Goal: Information Seeking & Learning: Learn about a topic

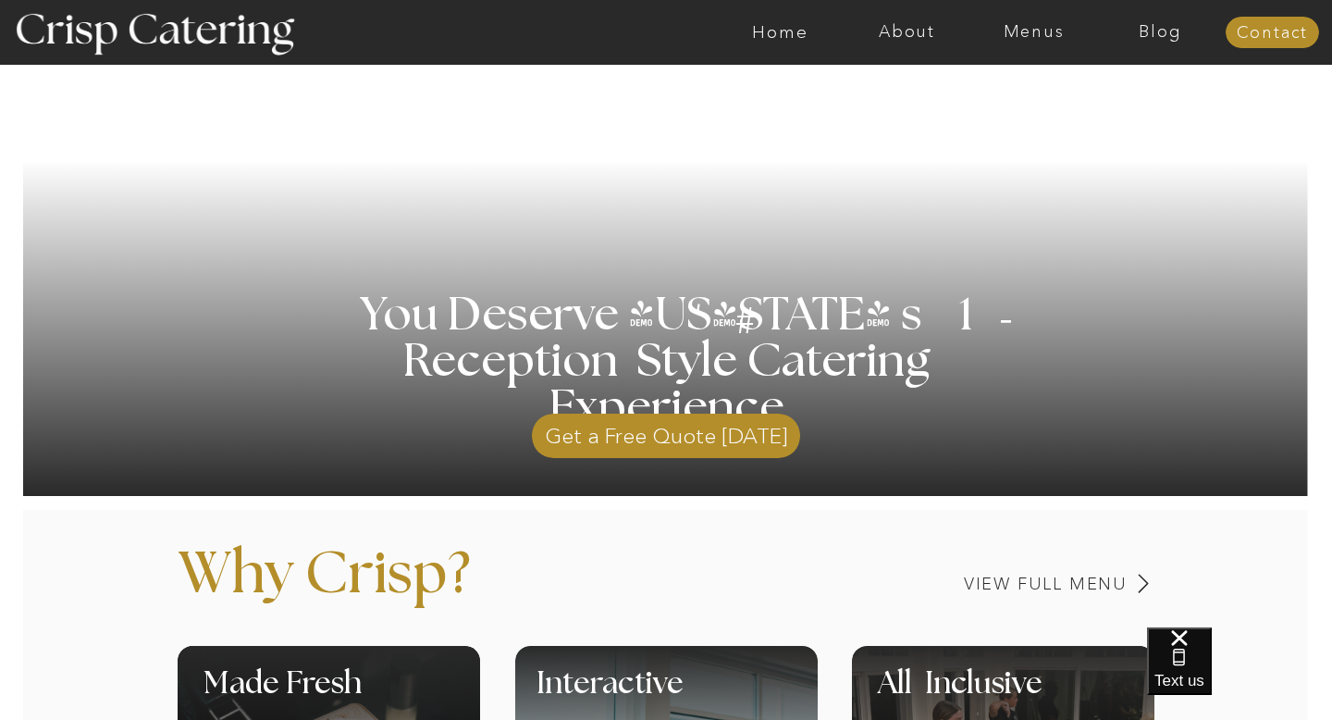
scroll to position [284, 0]
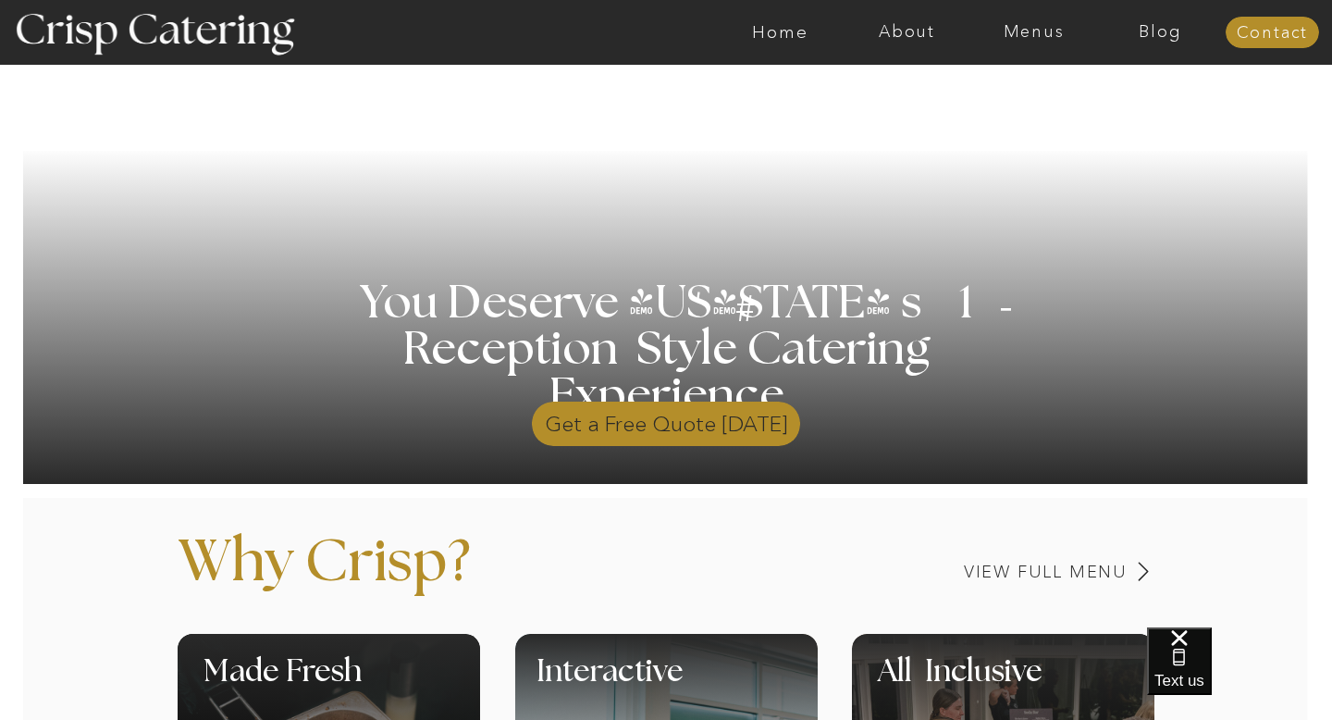
click at [621, 421] on p "Get a Free Quote Today" at bounding box center [666, 419] width 268 height 54
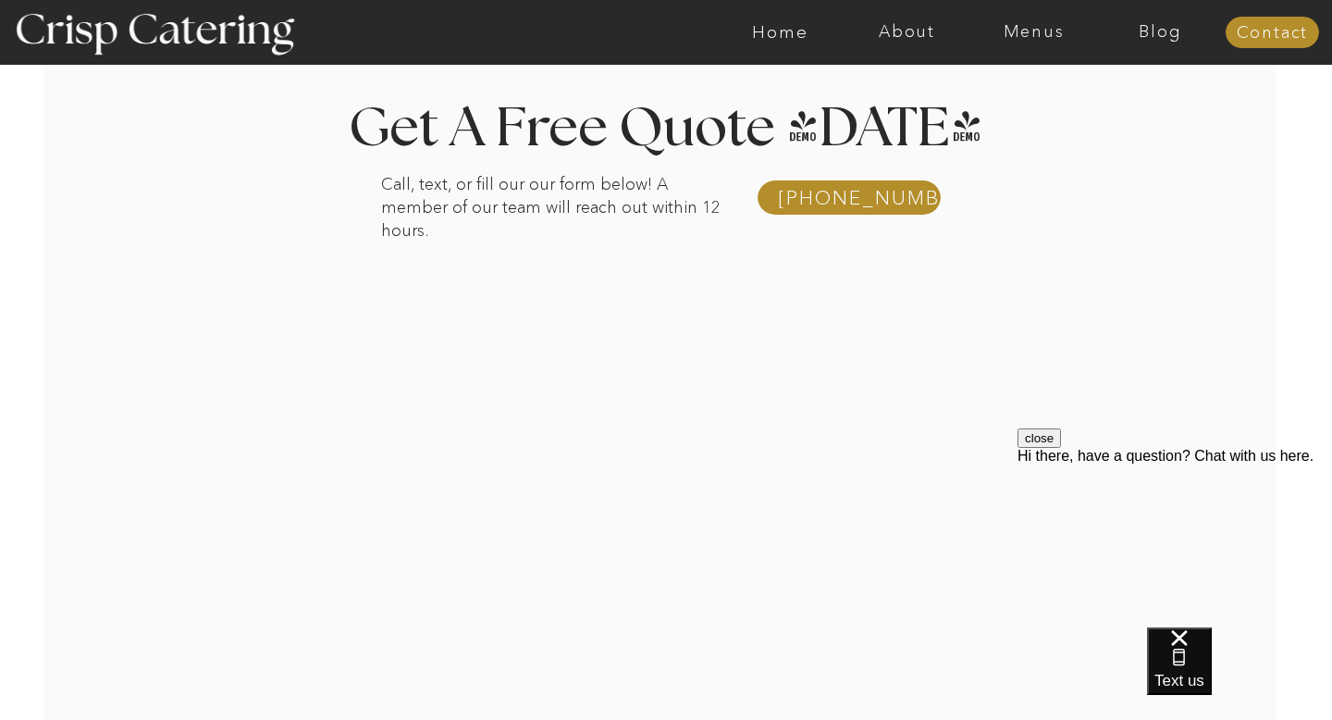
scroll to position [305, 0]
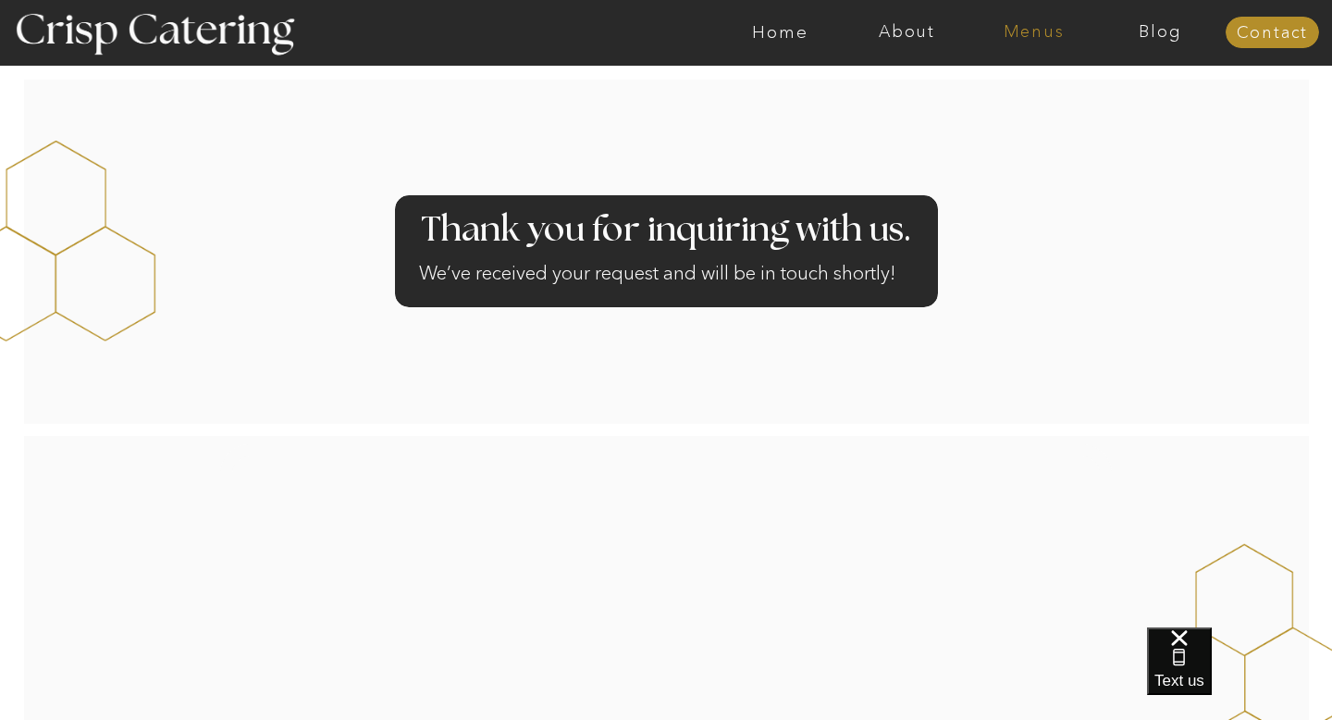
click at [1041, 34] on nav "Menus" at bounding box center [1033, 32] width 127 height 18
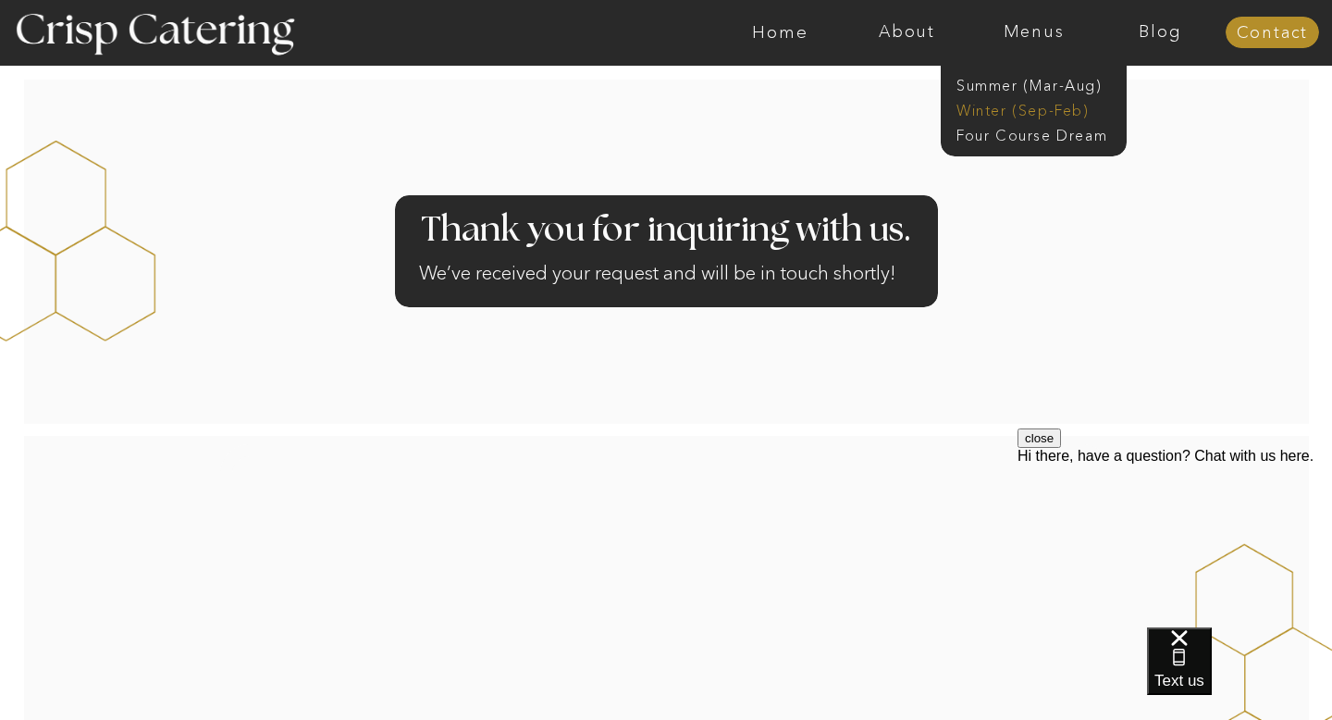
click at [999, 113] on nav "Winter (Sep-Feb)" at bounding box center [1032, 109] width 152 height 18
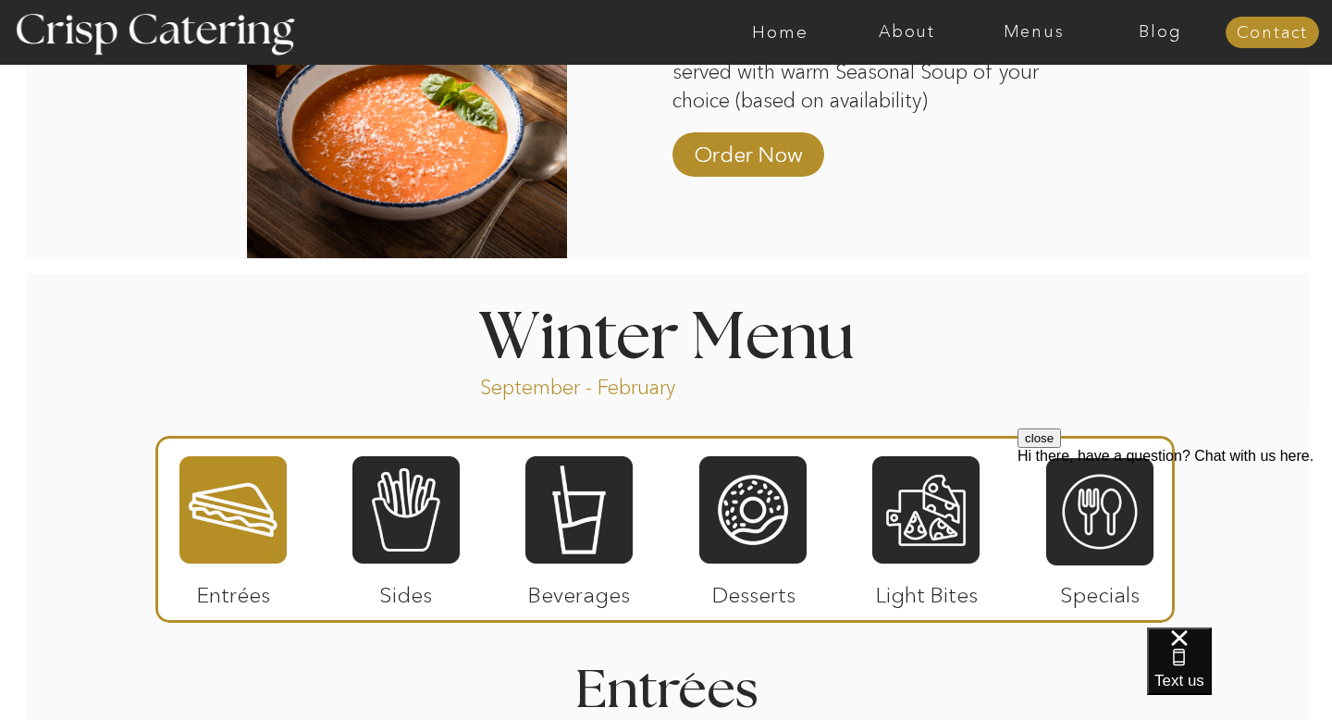
scroll to position [1806, 0]
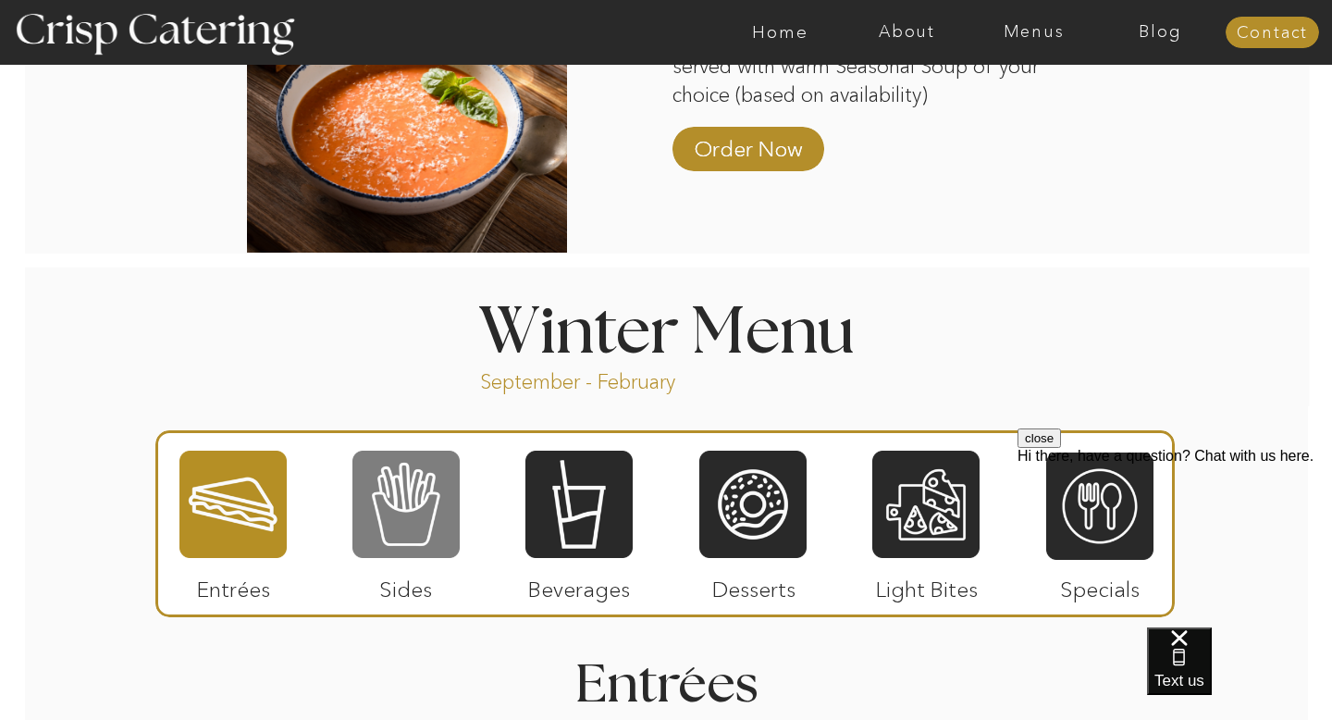
click at [444, 531] on div at bounding box center [405, 504] width 107 height 111
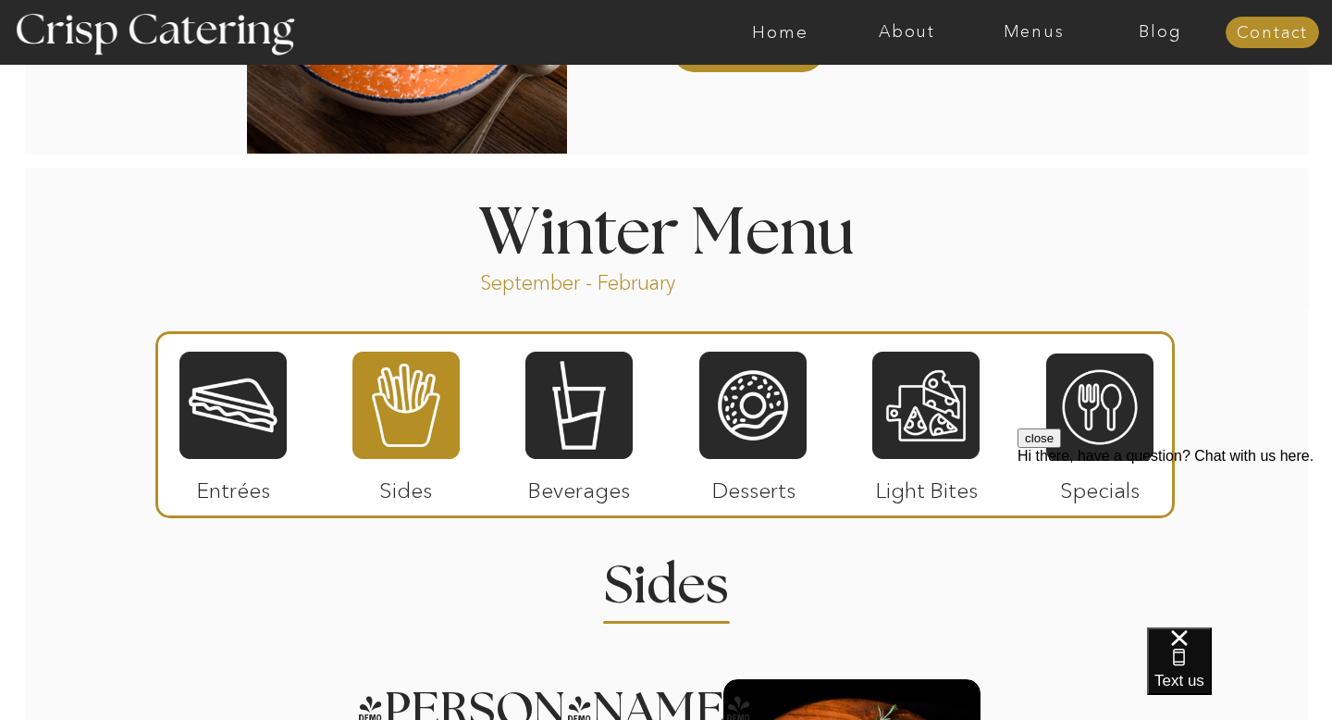
scroll to position [1928, 0]
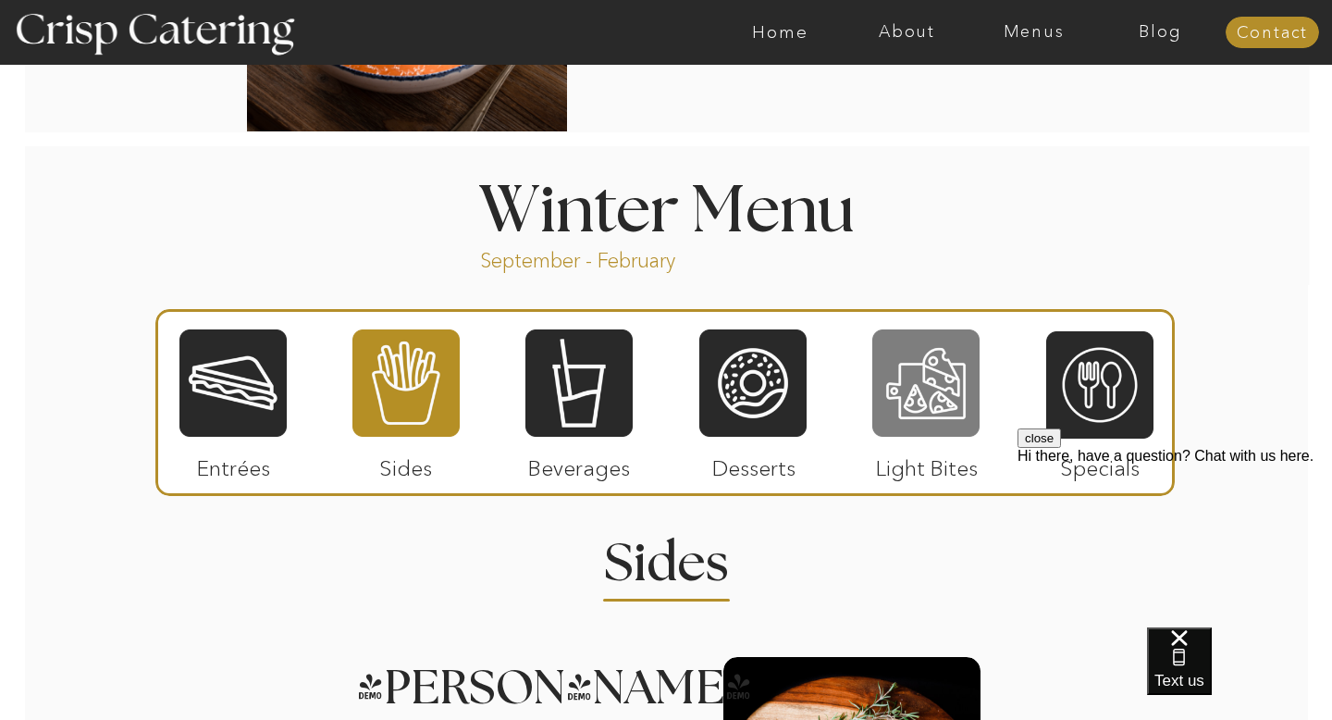
click at [945, 377] on div at bounding box center [925, 382] width 107 height 111
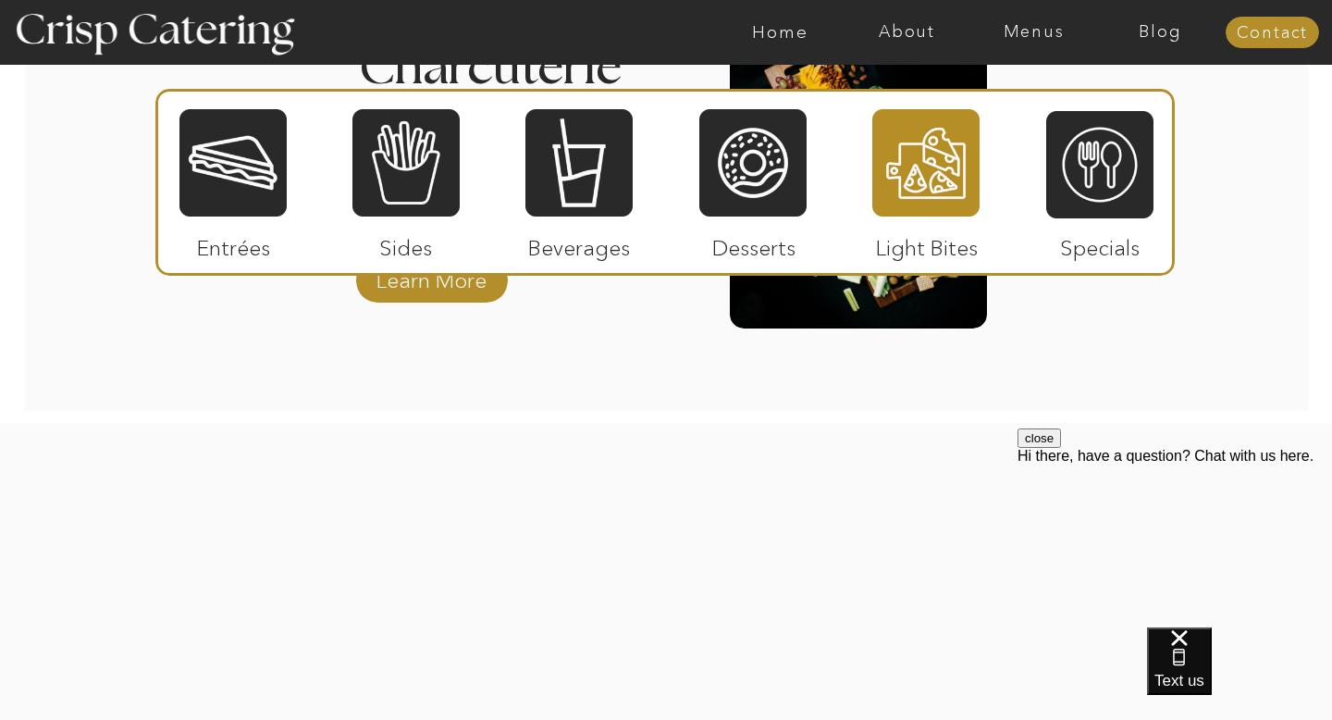
scroll to position [2598, 0]
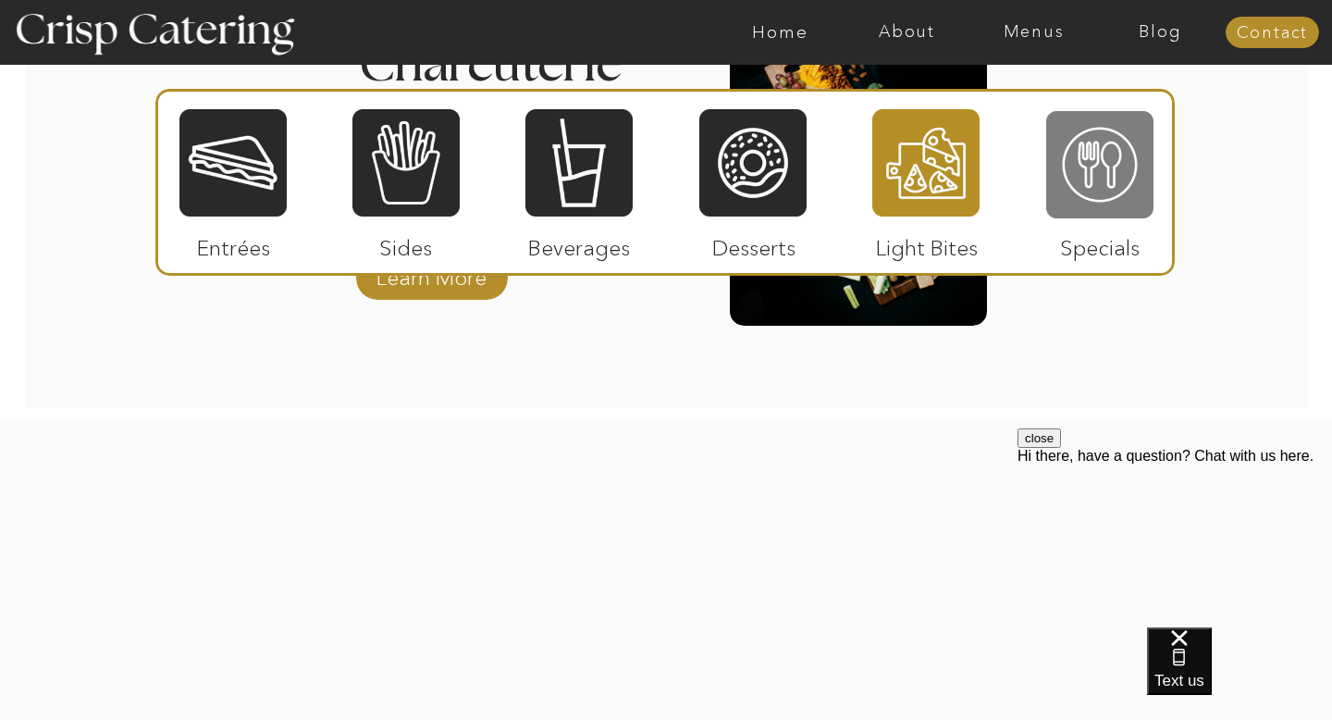
click at [1119, 128] on div at bounding box center [1099, 164] width 107 height 111
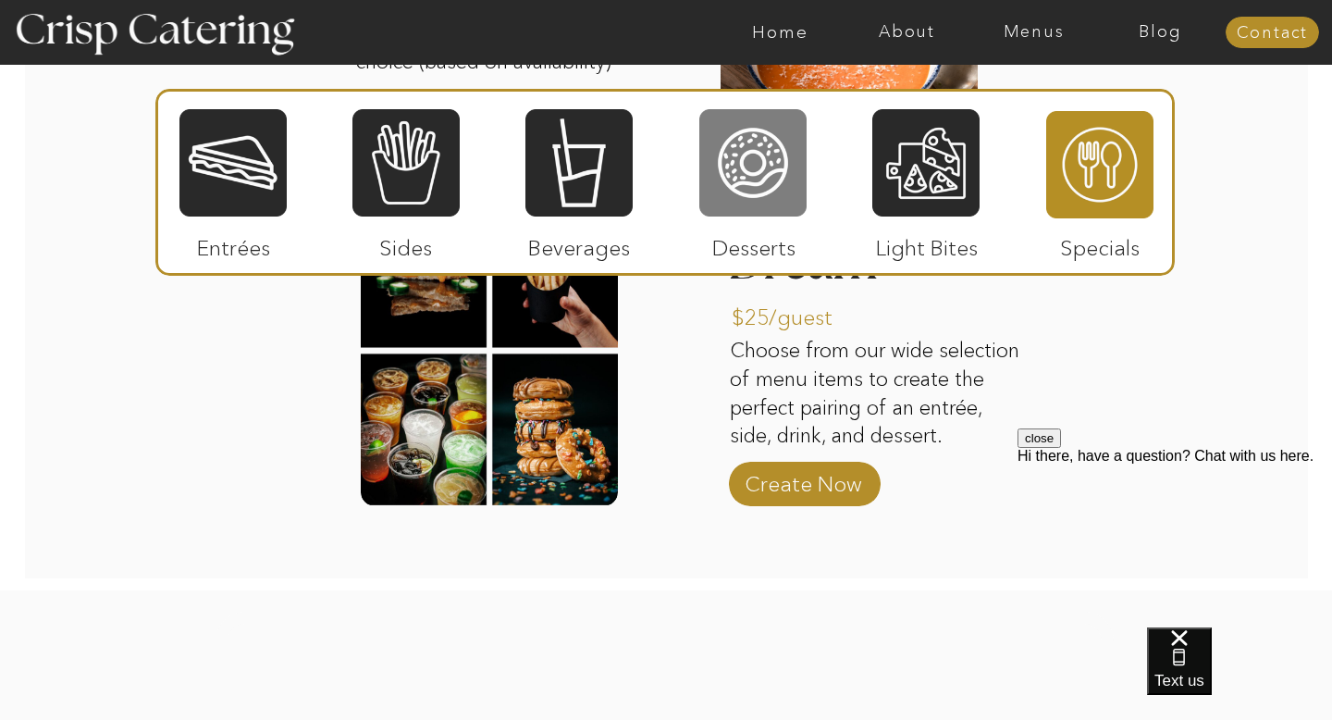
scroll to position [2731, 0]
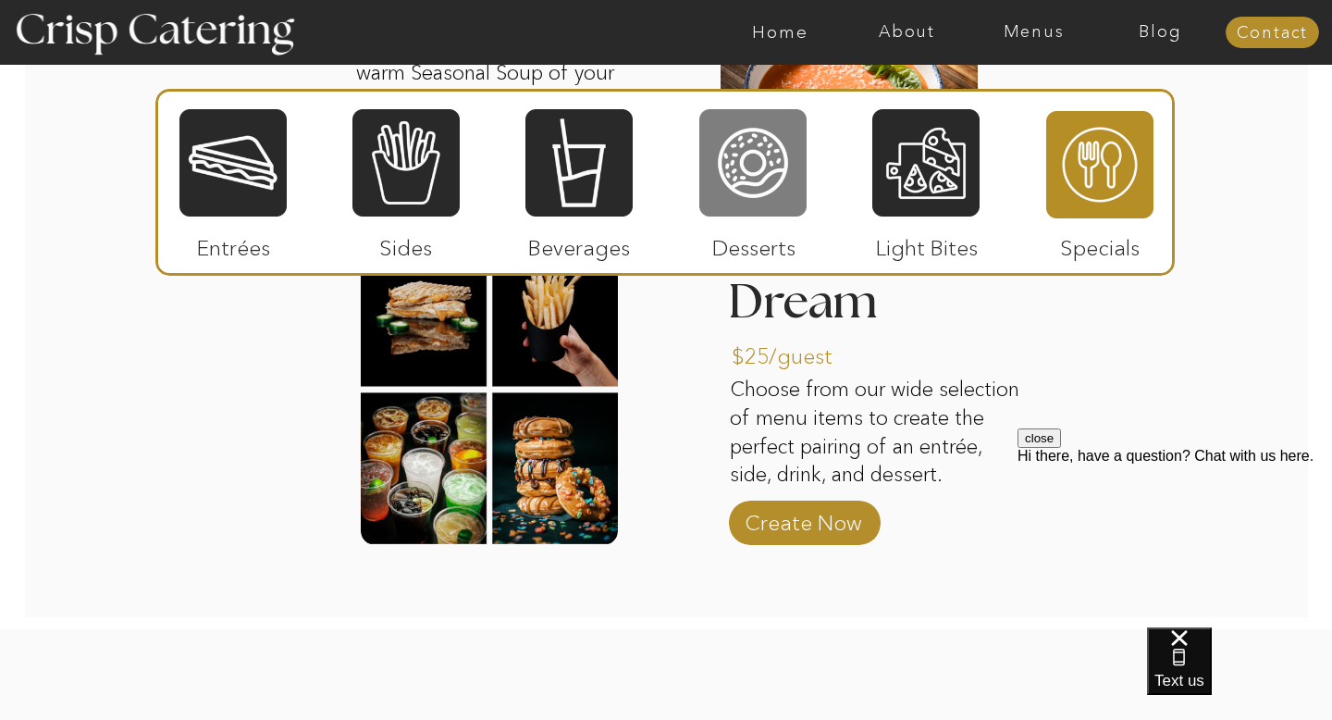
click at [775, 194] on div at bounding box center [752, 162] width 107 height 111
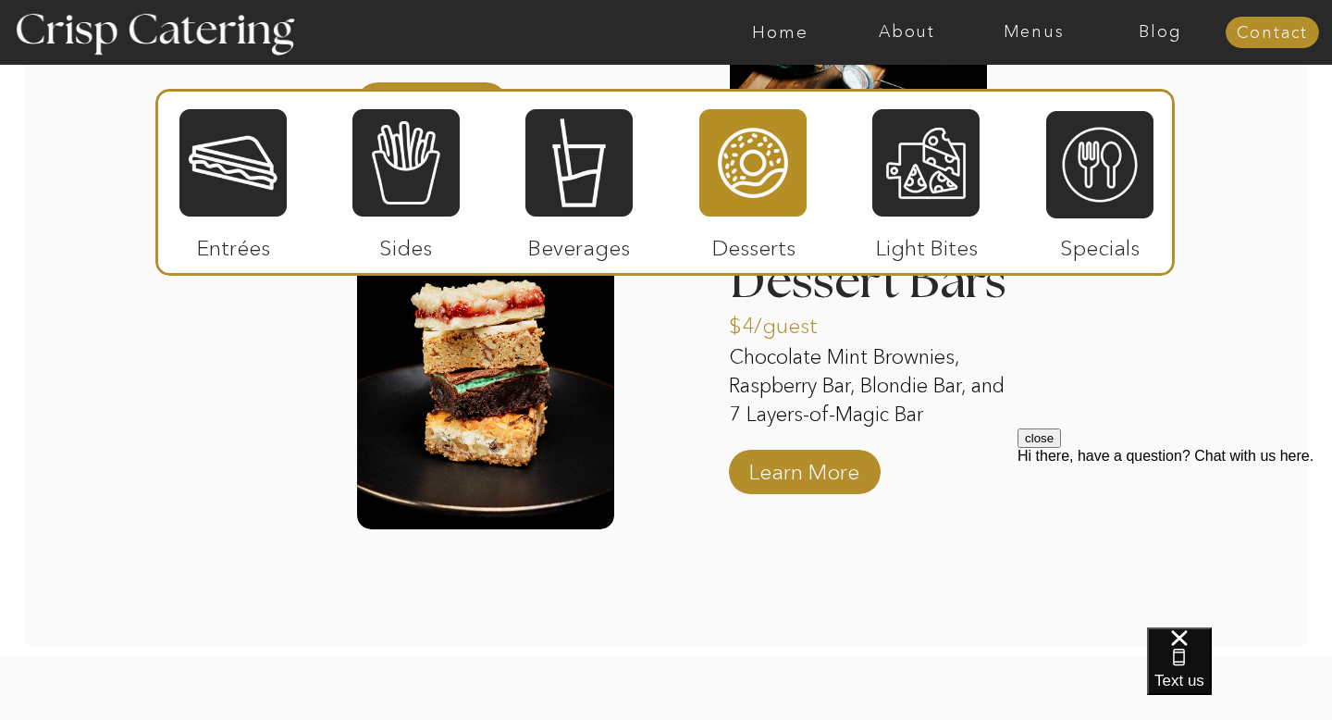
scroll to position [3104, 0]
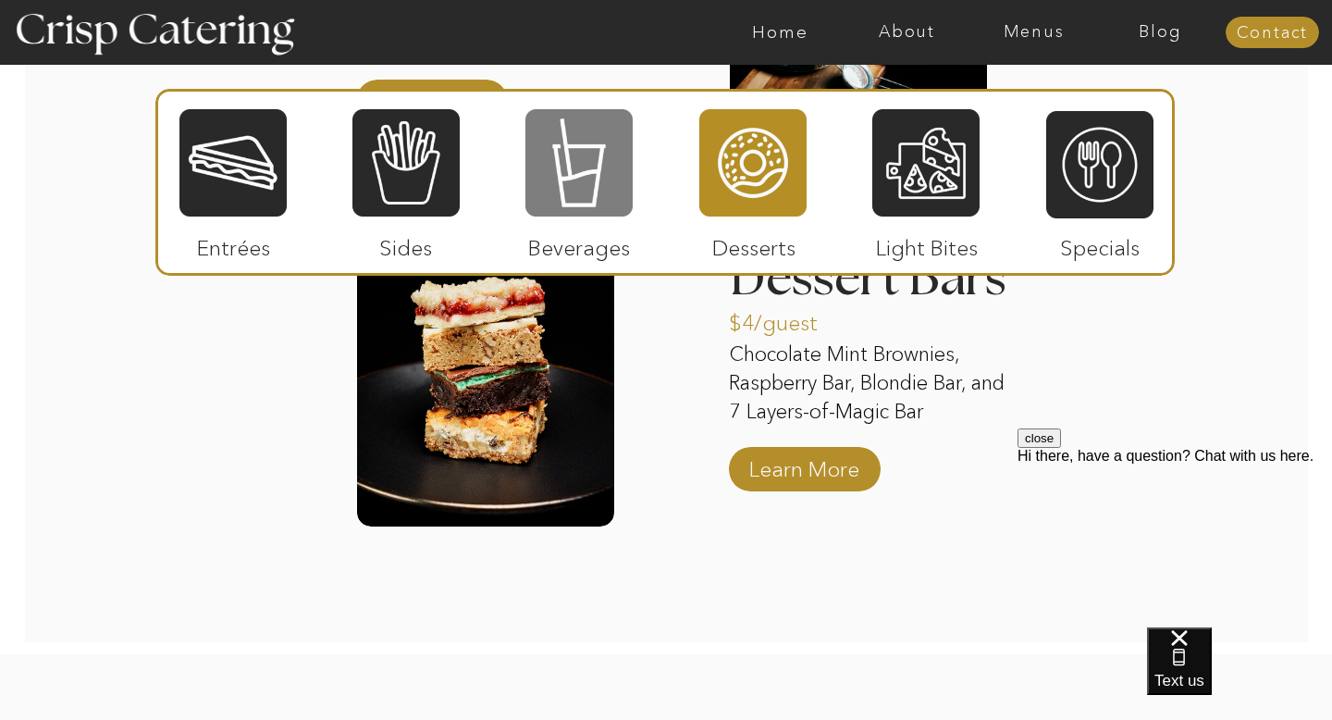
click at [574, 173] on div at bounding box center [578, 162] width 107 height 111
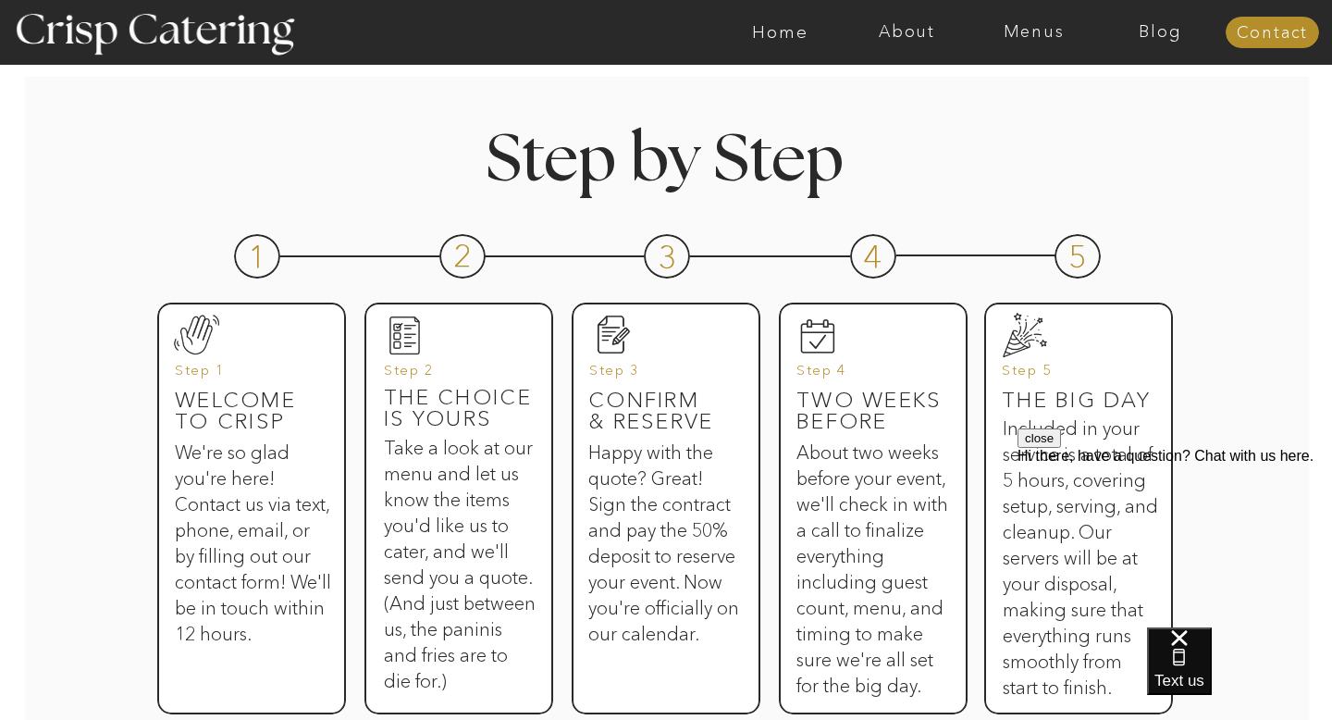
scroll to position [798, 0]
